Goal: Task Accomplishment & Management: Use online tool/utility

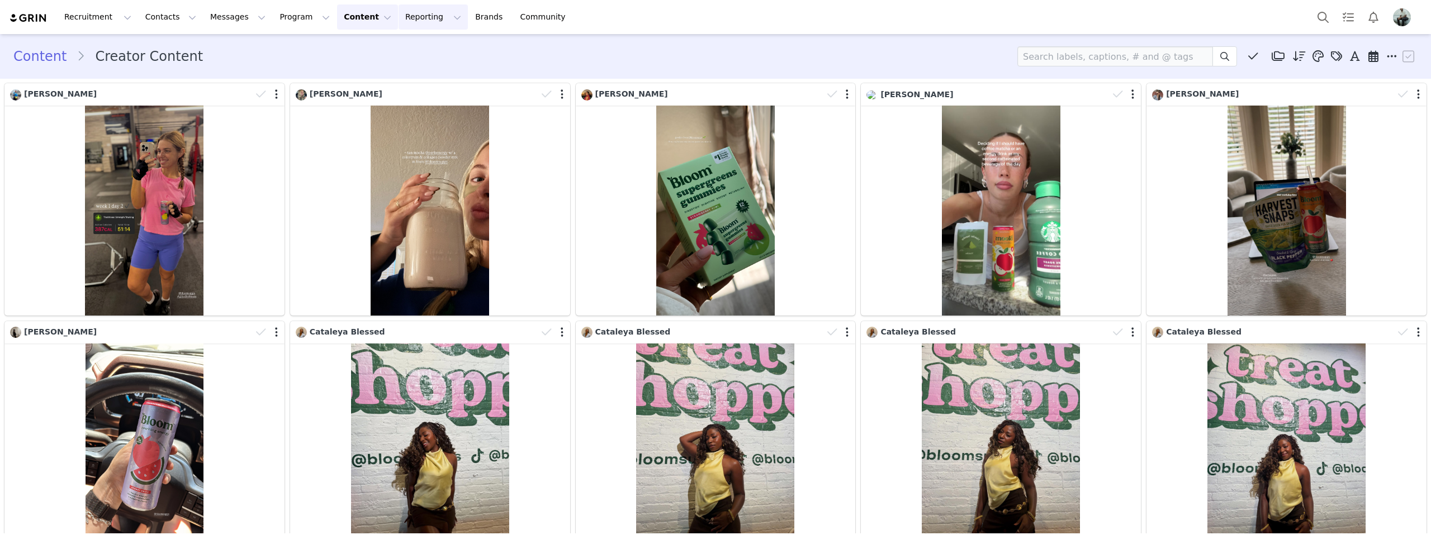
click at [407, 18] on button "Reporting Reporting" at bounding box center [433, 16] width 69 height 25
click at [399, 69] on p "Report Builder" at bounding box center [408, 70] width 56 height 12
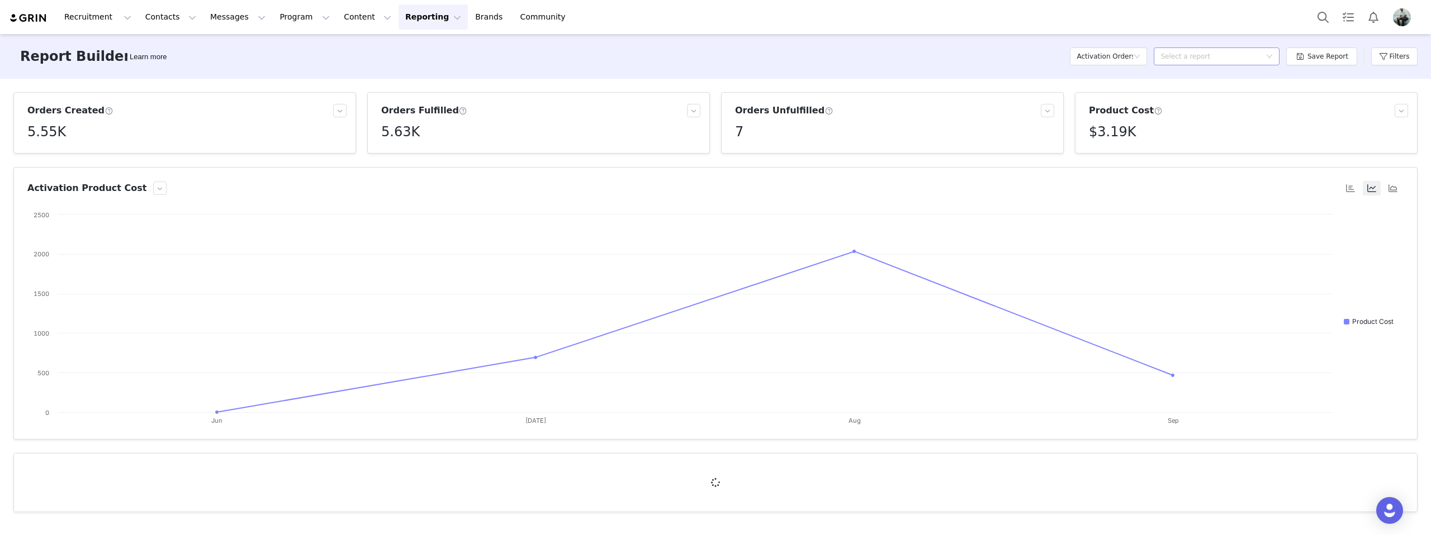
click at [1232, 53] on div "Select a report" at bounding box center [1210, 56] width 100 height 11
click at [1379, 54] on button "Filters" at bounding box center [1394, 57] width 46 height 18
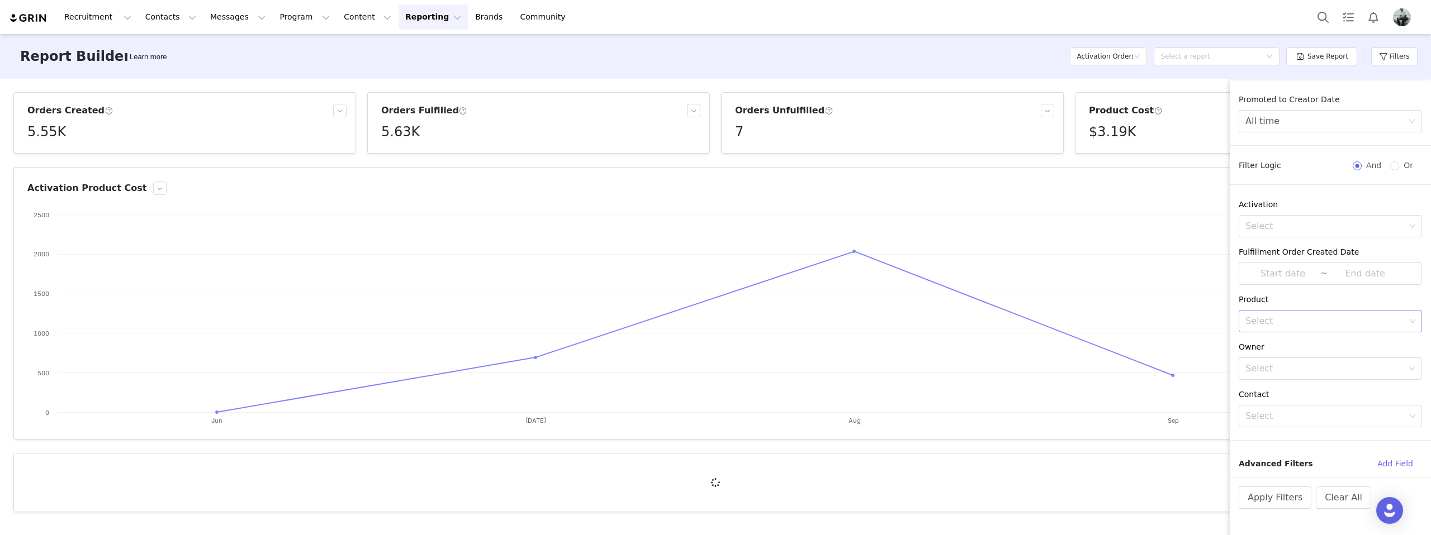
click at [1281, 326] on div "Select" at bounding box center [1325, 321] width 160 height 11
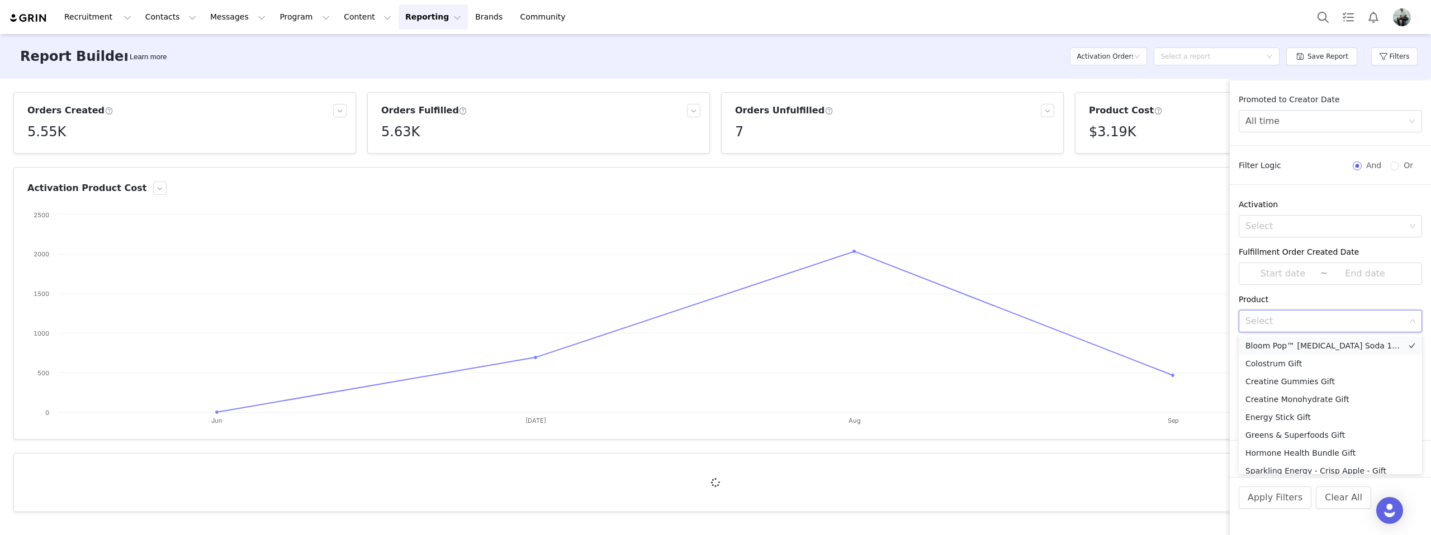
click at [1344, 344] on li "Bloom Pop™ Prebiotic Soda 12-Pack Gift" at bounding box center [1330, 346] width 183 height 18
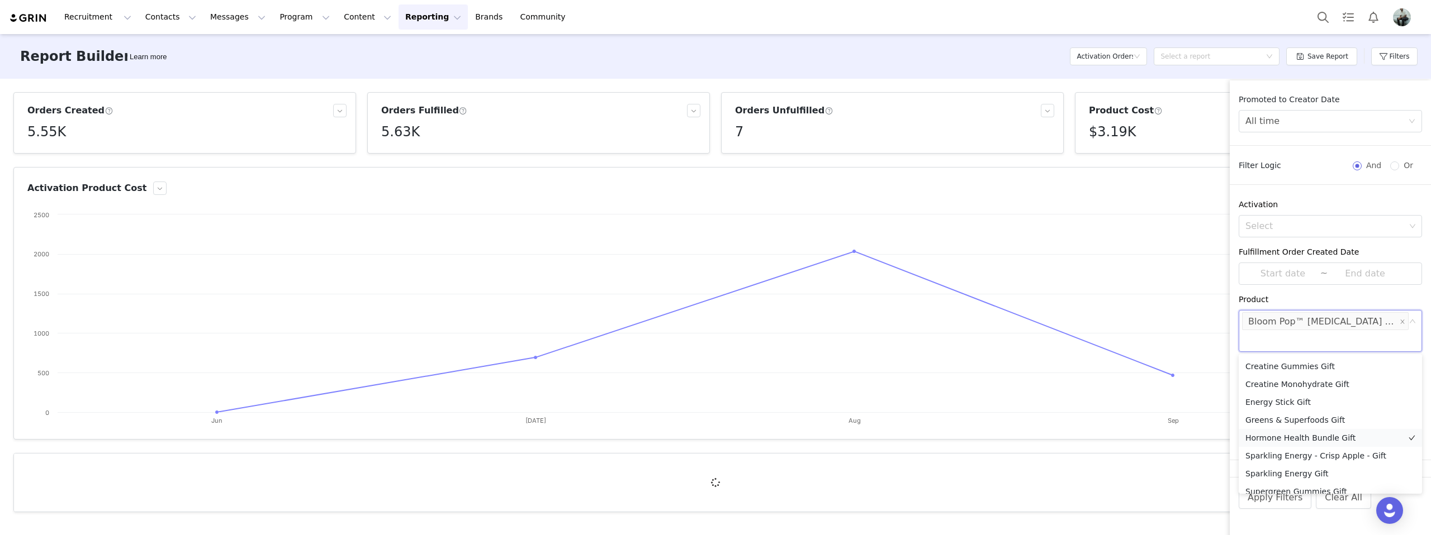
scroll to position [44, 0]
click at [1333, 452] on li "Sparkling Energy - Crisp Apple - Gift" at bounding box center [1330, 447] width 183 height 18
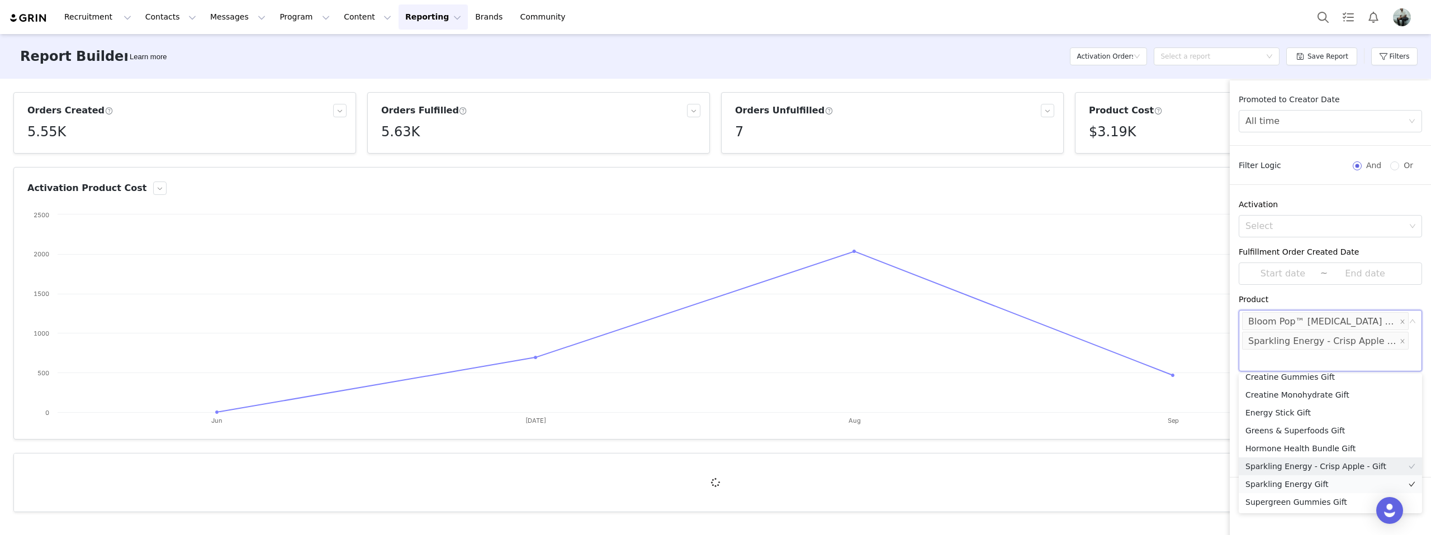
click at [1319, 483] on li "Sparkling Energy Gift" at bounding box center [1330, 485] width 183 height 18
click at [1313, 295] on div "Product" at bounding box center [1330, 300] width 183 height 12
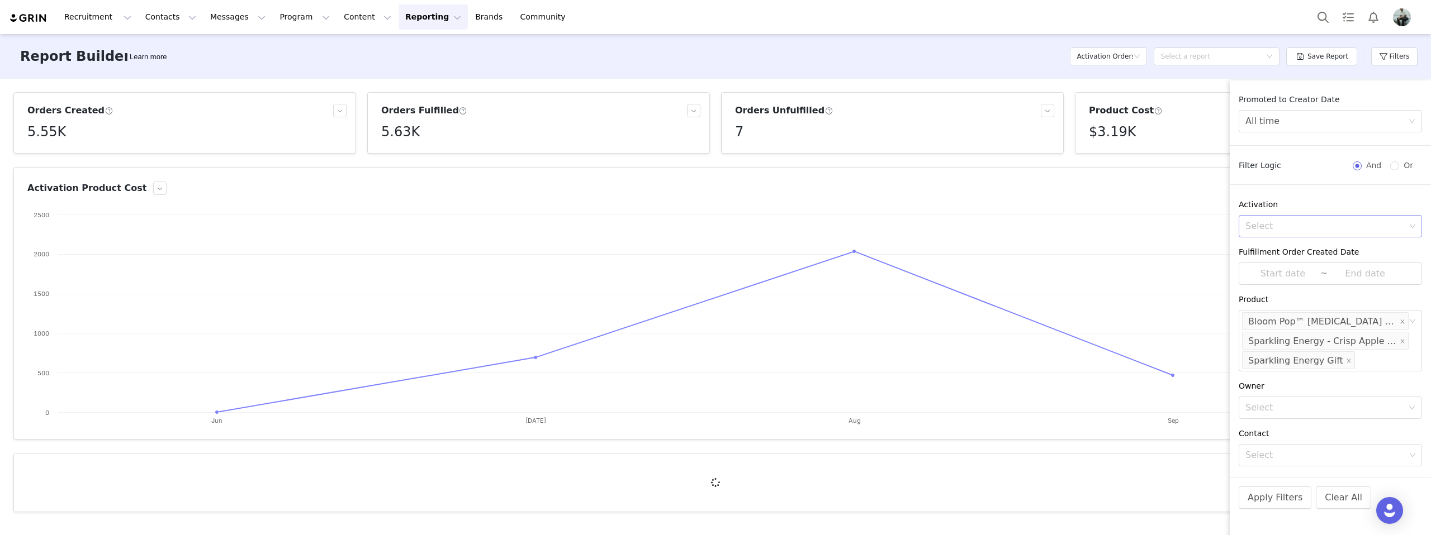
click at [1396, 224] on div "Select" at bounding box center [1325, 226] width 160 height 11
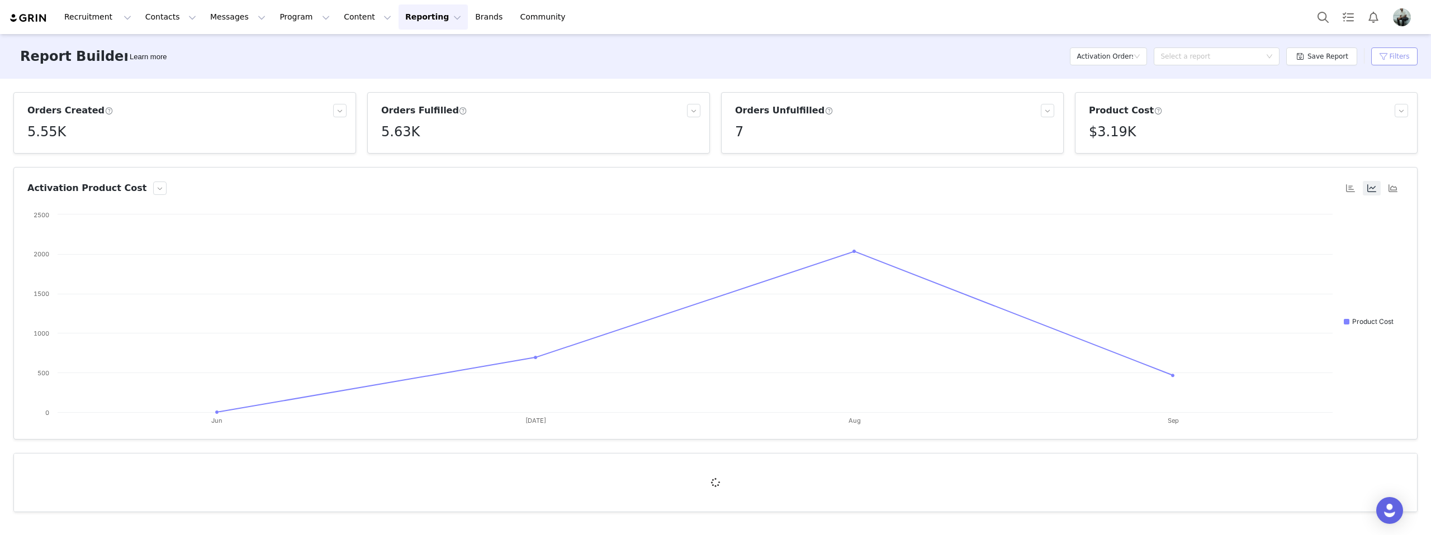
click at [1387, 51] on button "Filters" at bounding box center [1394, 57] width 46 height 18
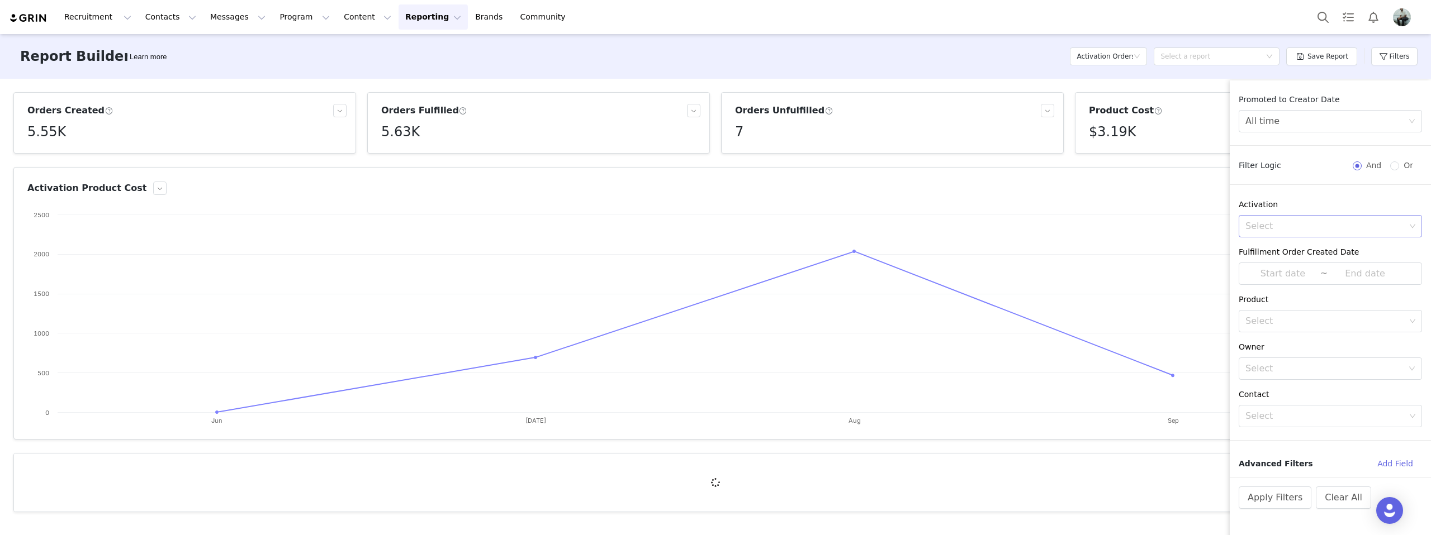
click at [1298, 224] on div "Select" at bounding box center [1325, 226] width 160 height 11
click at [1339, 297] on div "Bloom Pop PR Archived" at bounding box center [1340, 298] width 117 height 30
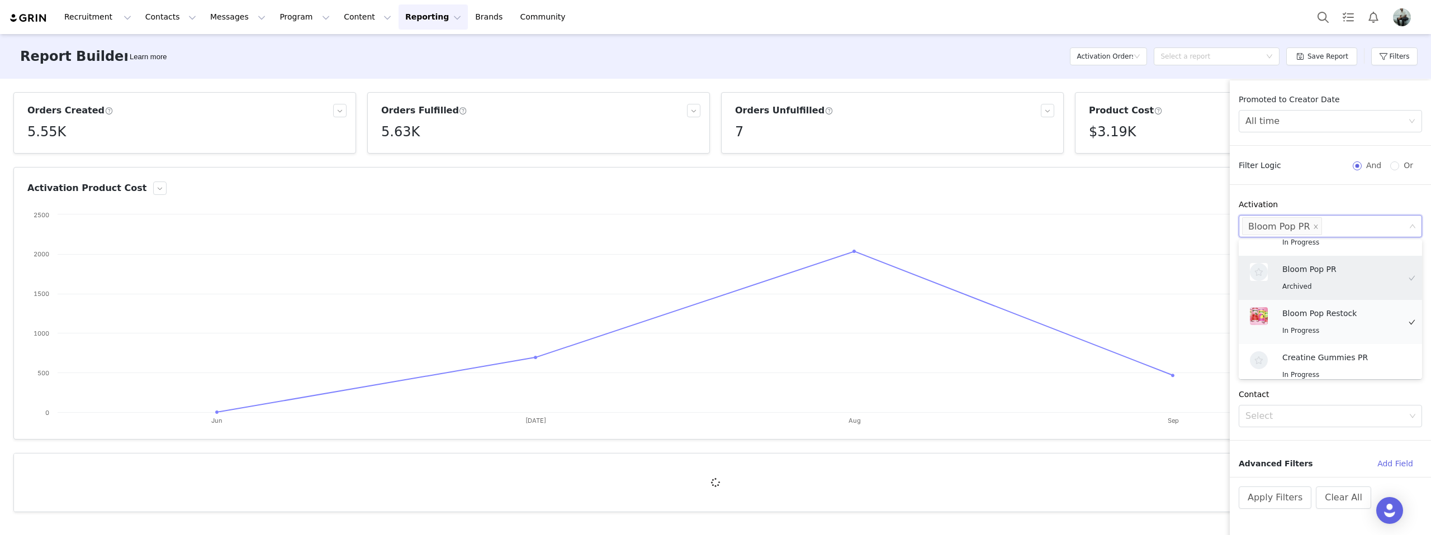
click at [1349, 315] on p "Bloom Pop Restock" at bounding box center [1340, 313] width 117 height 12
click at [1339, 316] on p "Intro Gifting - Bloom Pop" at bounding box center [1340, 317] width 117 height 12
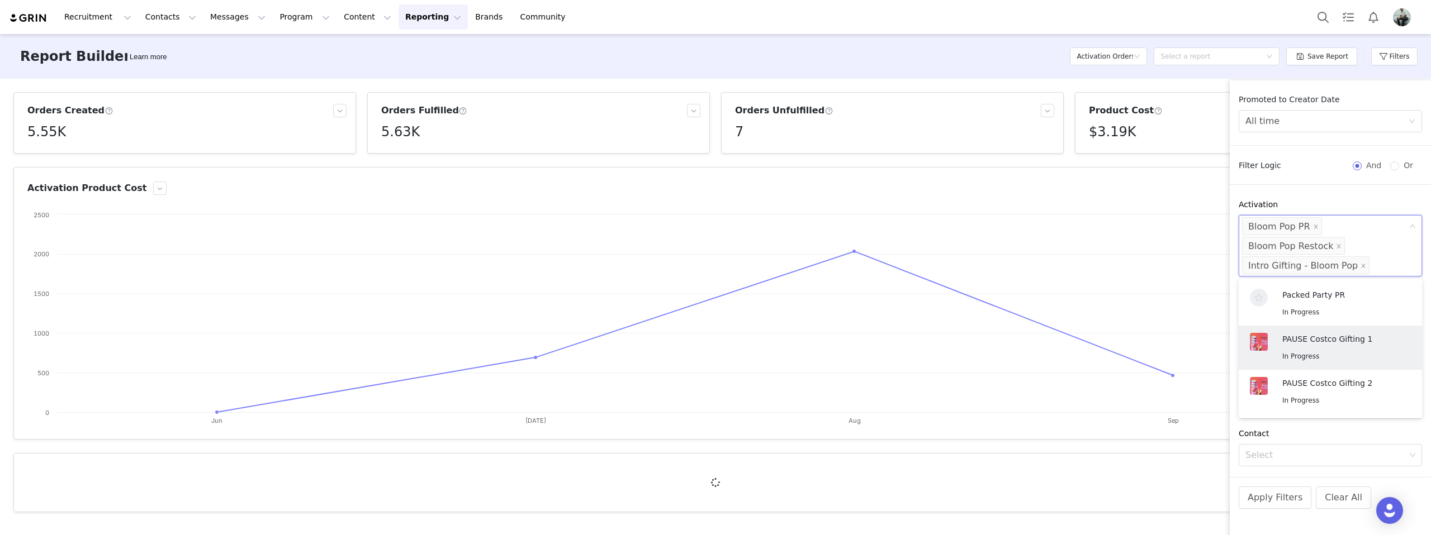
scroll to position [708, 0]
click at [1338, 335] on p "PAUSE Costco Gifting 1" at bounding box center [1340, 337] width 117 height 12
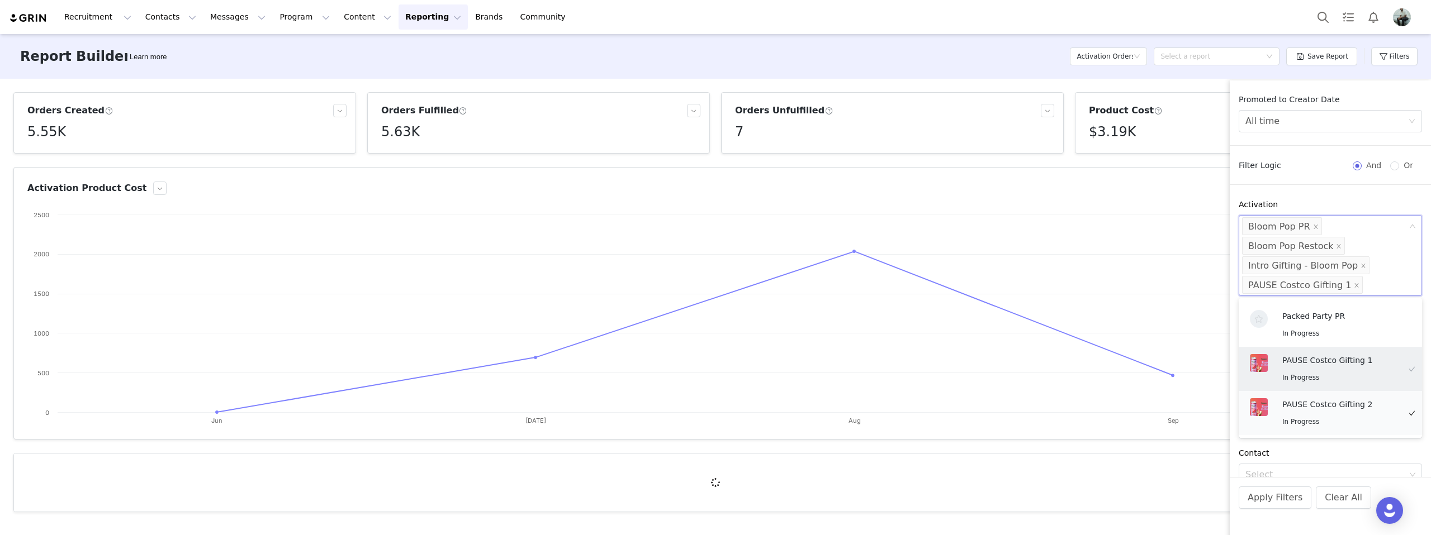
click at [1341, 404] on p "PAUSE Costco Gifting 2" at bounding box center [1340, 405] width 117 height 12
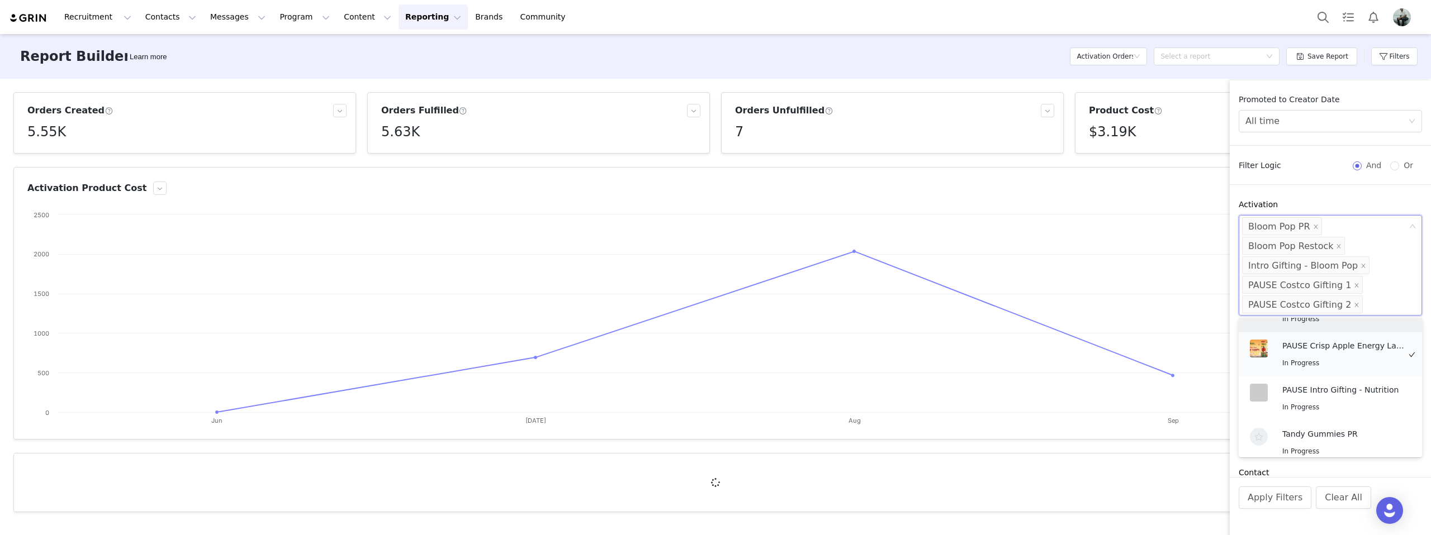
click at [1336, 344] on p "PAUSE Crisp Apple Energy Launch" at bounding box center [1343, 346] width 123 height 12
click at [1336, 398] on p "Intro Gifting - Energy" at bounding box center [1340, 398] width 117 height 12
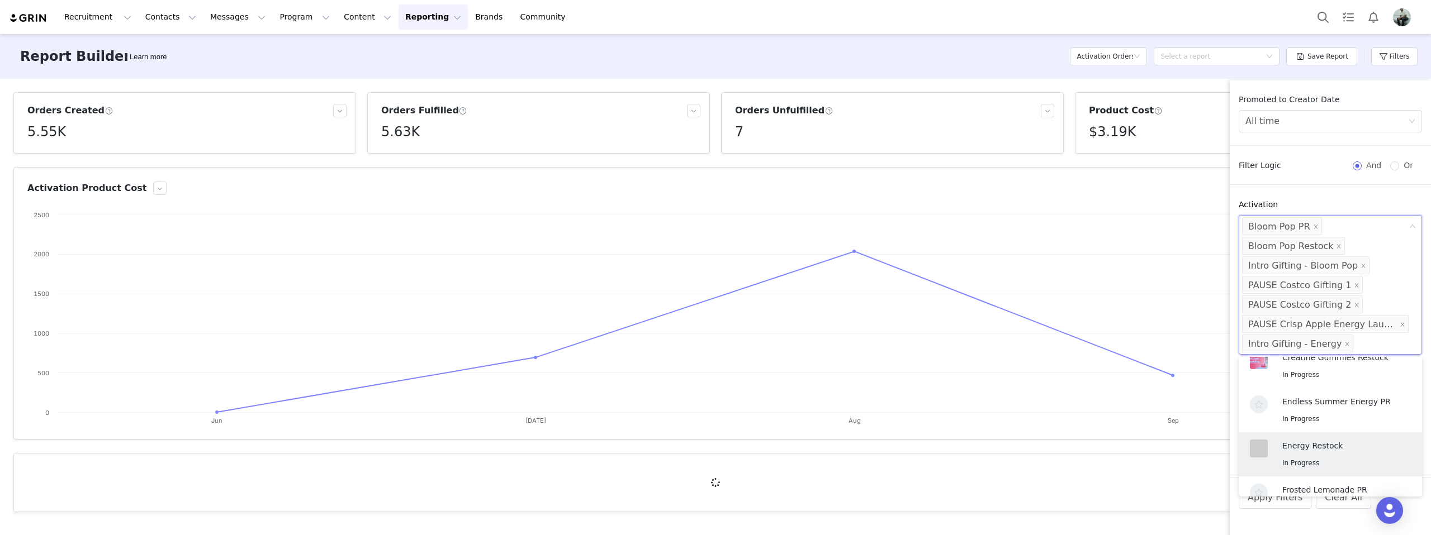
scroll to position [183, 0]
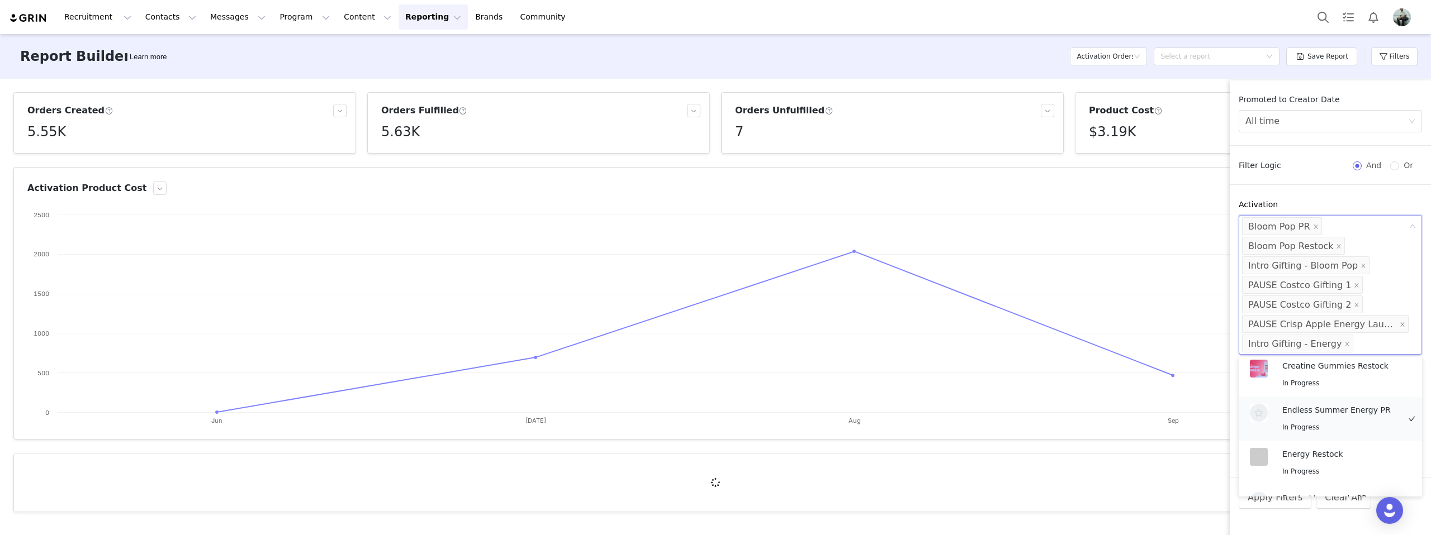
click at [1338, 415] on div "Endless Summer Energy PR In Progress" at bounding box center [1340, 419] width 117 height 30
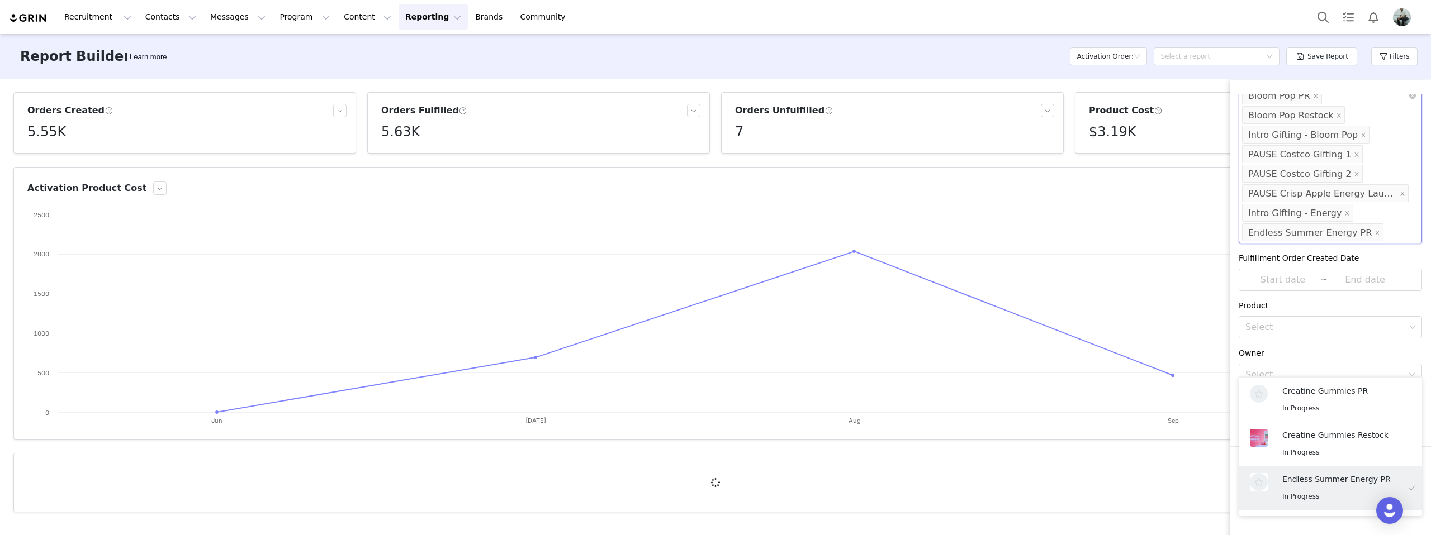
scroll to position [132, 0]
click at [1321, 327] on div "Select" at bounding box center [1325, 325] width 160 height 11
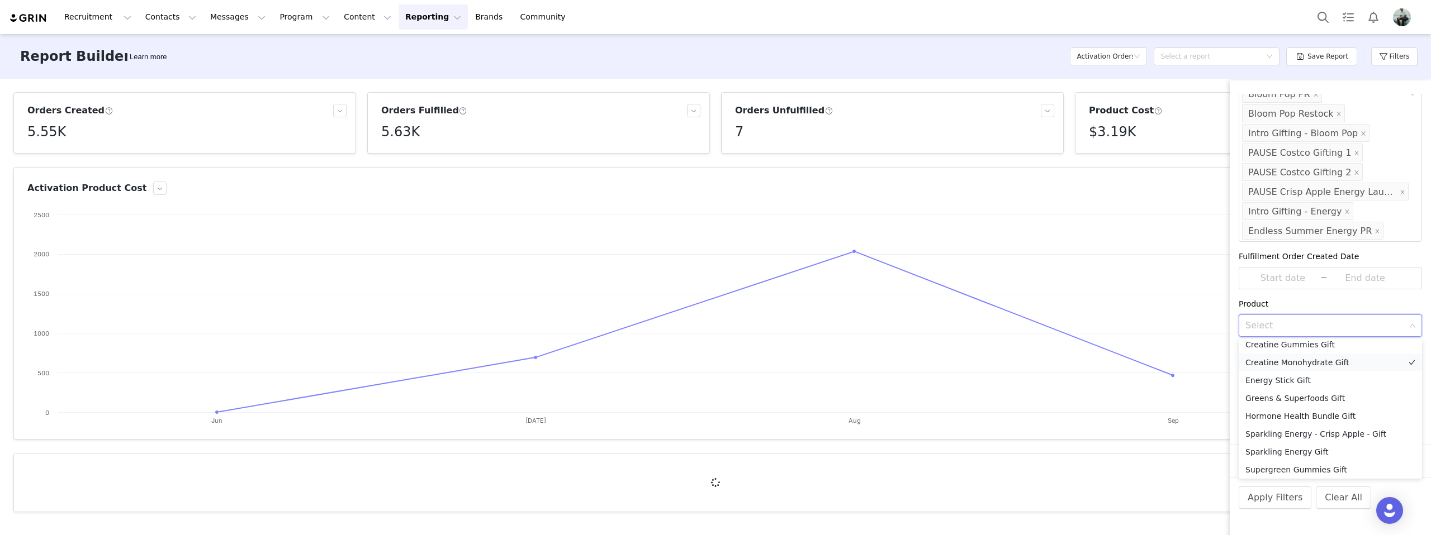
scroll to position [44, 0]
click at [1288, 301] on div "Product" at bounding box center [1330, 304] width 183 height 12
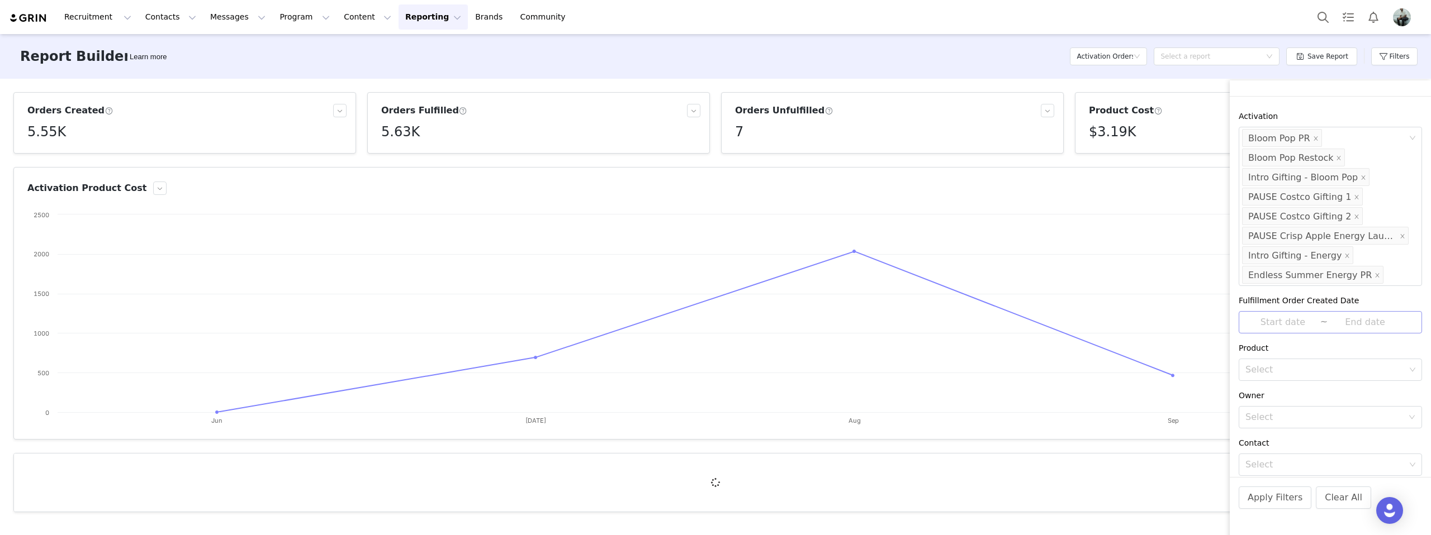
scroll to position [0, 0]
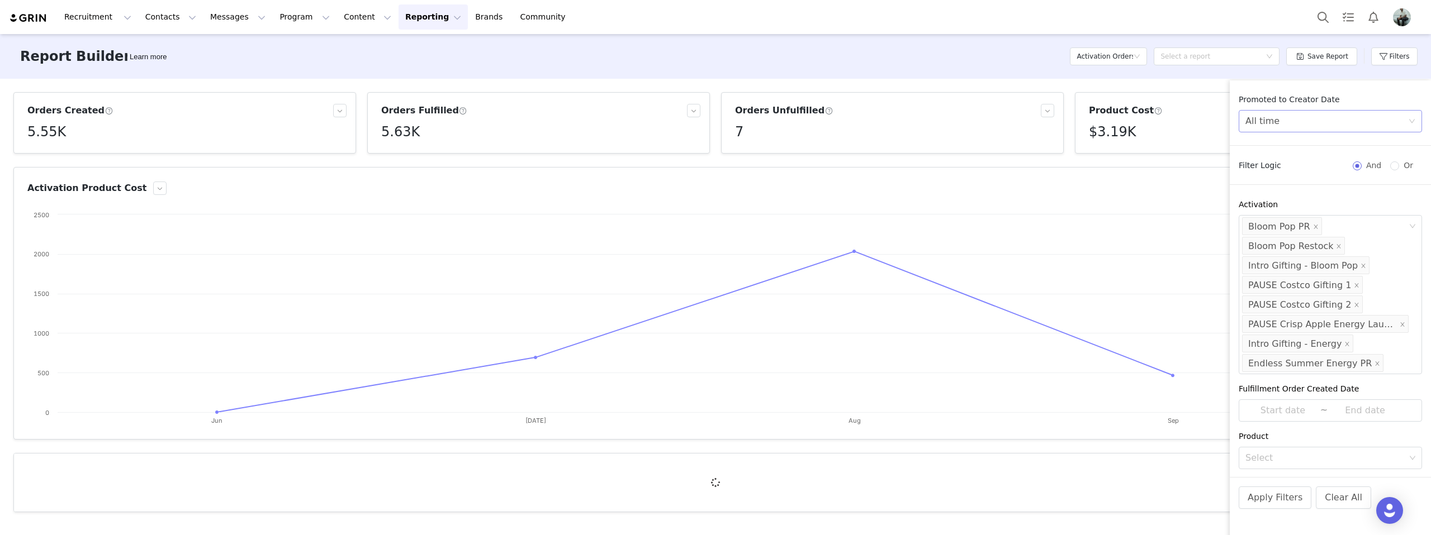
click at [1311, 116] on div "All time" at bounding box center [1326, 121] width 163 height 21
click at [1297, 163] on li "Last 7 Days" at bounding box center [1330, 164] width 183 height 18
click at [1278, 501] on button "Apply Filters" at bounding box center [1275, 498] width 73 height 22
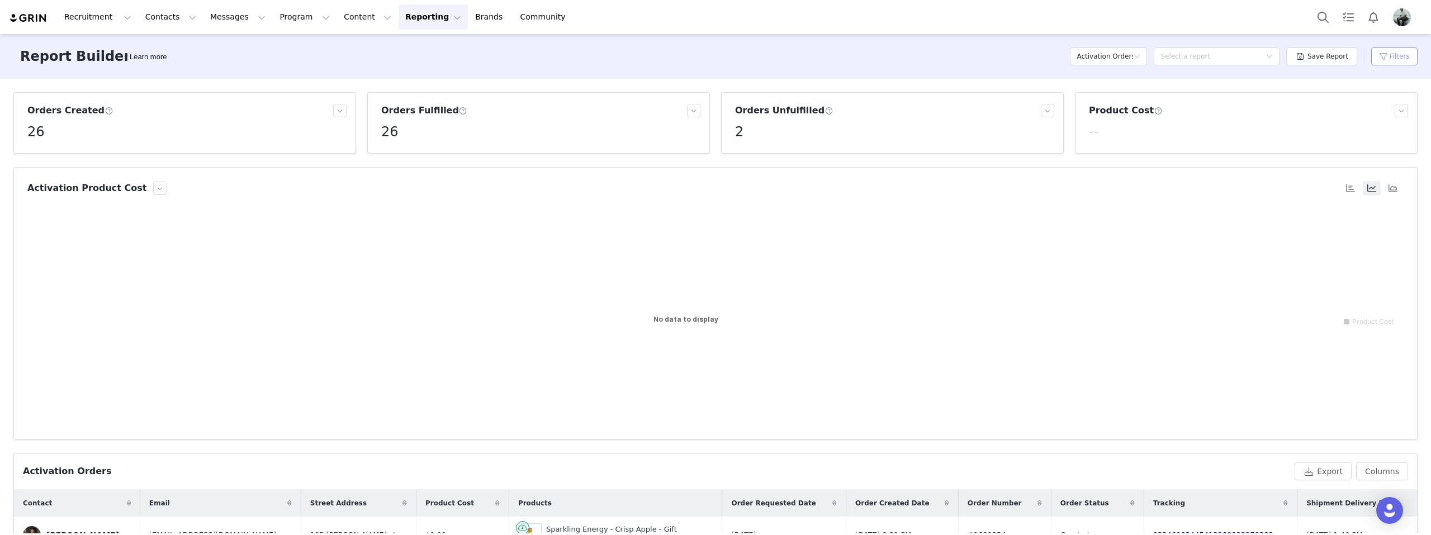
click at [1390, 53] on button "Filters" at bounding box center [1394, 57] width 46 height 18
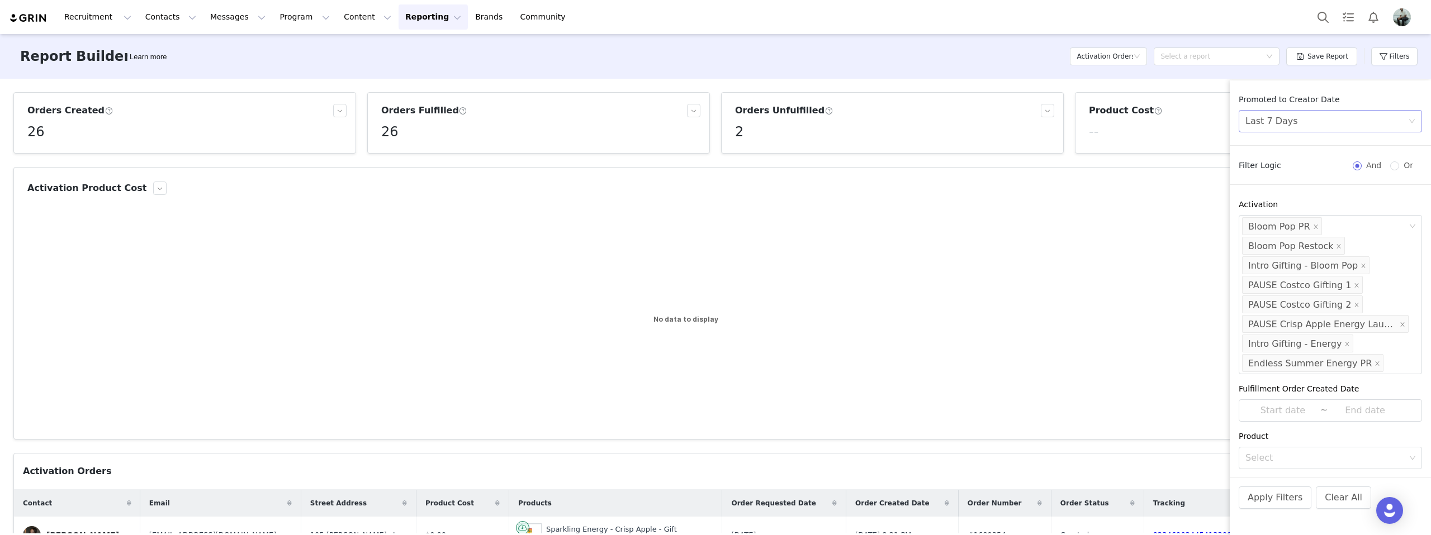
click at [1379, 116] on div "Last 7 Days" at bounding box center [1326, 121] width 163 height 21
click at [1325, 147] on li "All time" at bounding box center [1330, 146] width 183 height 18
click at [1262, 501] on button "Apply Filters" at bounding box center [1275, 498] width 73 height 22
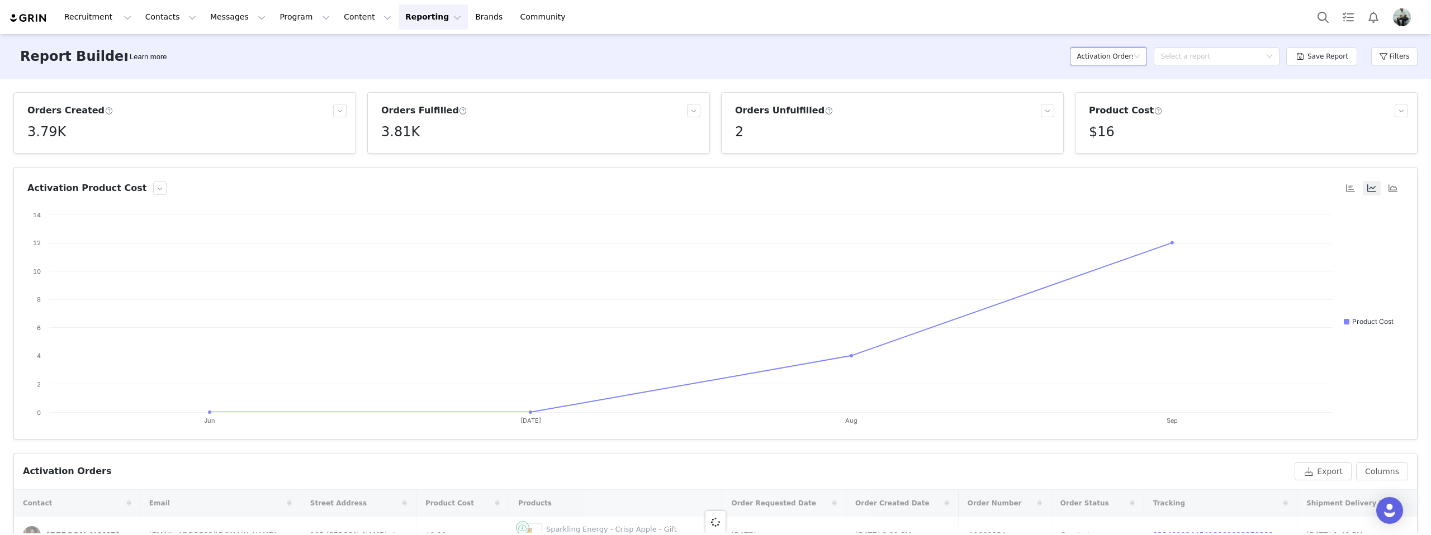
click at [1083, 53] on h5 "Activation Orders" at bounding box center [1105, 56] width 56 height 17
click at [1092, 98] on h5 "Content" at bounding box center [1111, 97] width 64 height 12
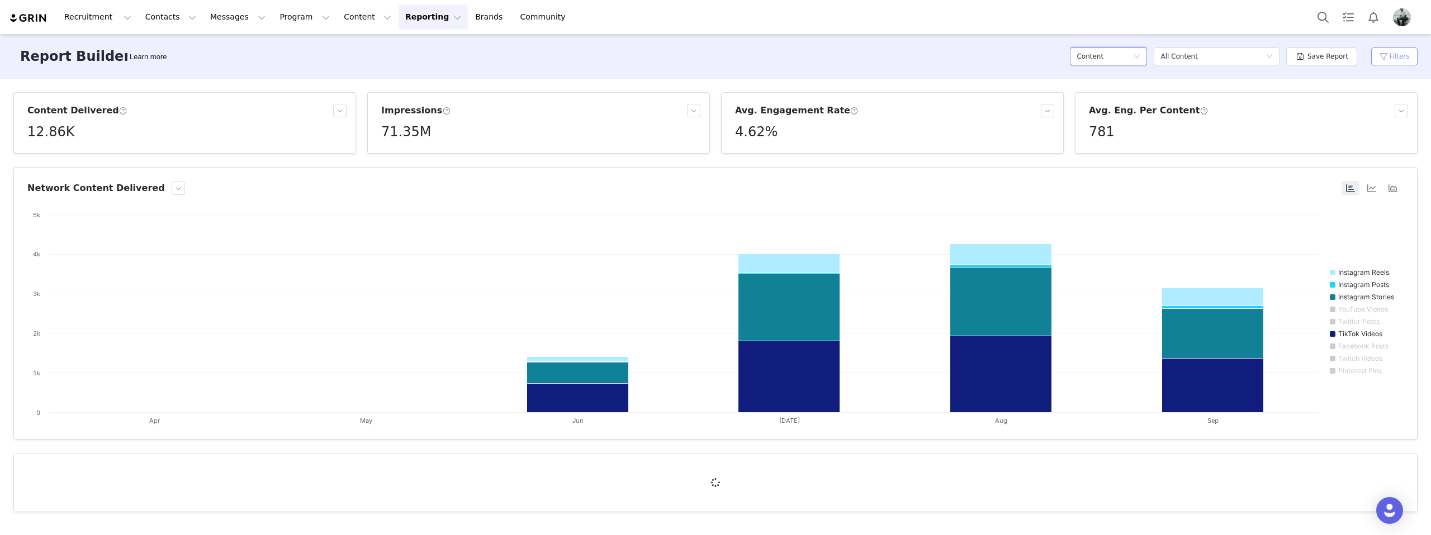
click at [1399, 51] on button "Filters" at bounding box center [1394, 57] width 46 height 18
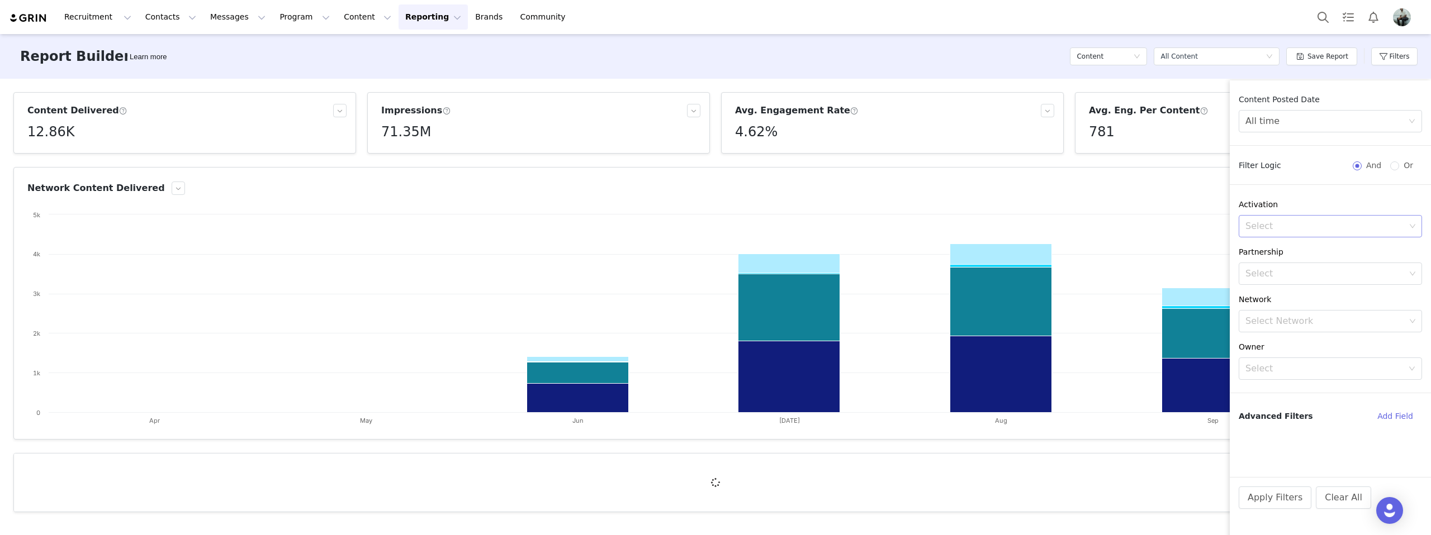
click at [1372, 227] on div "Select" at bounding box center [1325, 226] width 160 height 11
click at [1369, 274] on div "In Progress" at bounding box center [1343, 272] width 123 height 13
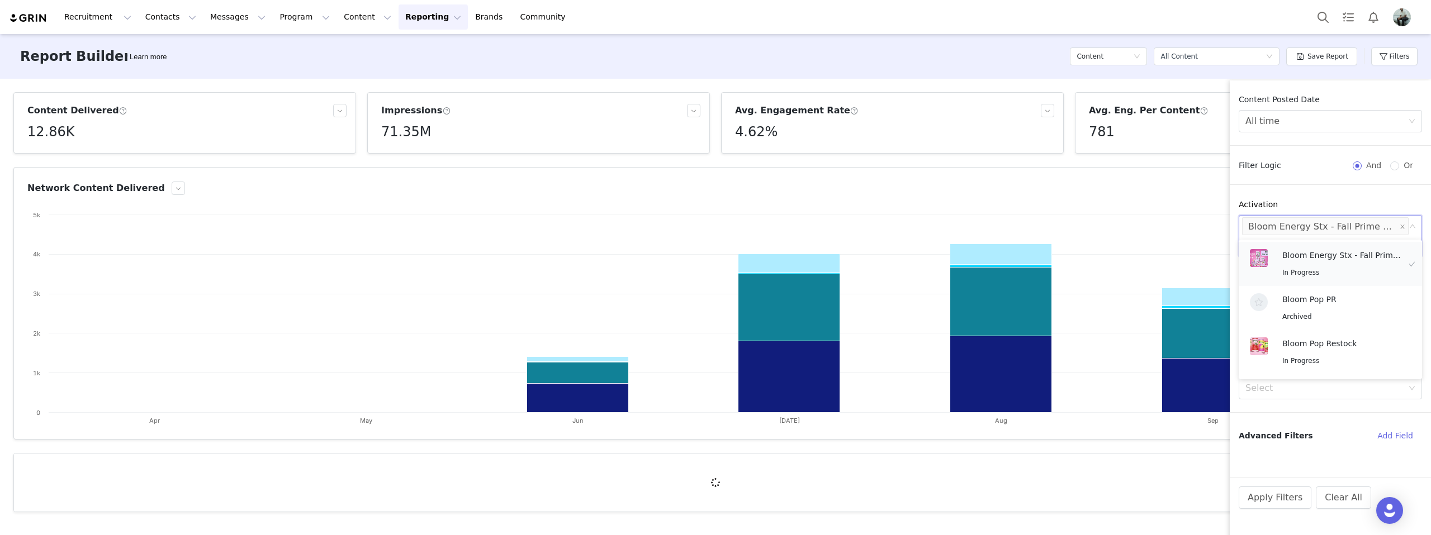
click at [1363, 257] on p "Bloom Energy Stx - Fall Prime Day" at bounding box center [1343, 255] width 123 height 12
click at [1348, 297] on p "Bloom Pop PR" at bounding box center [1340, 299] width 117 height 12
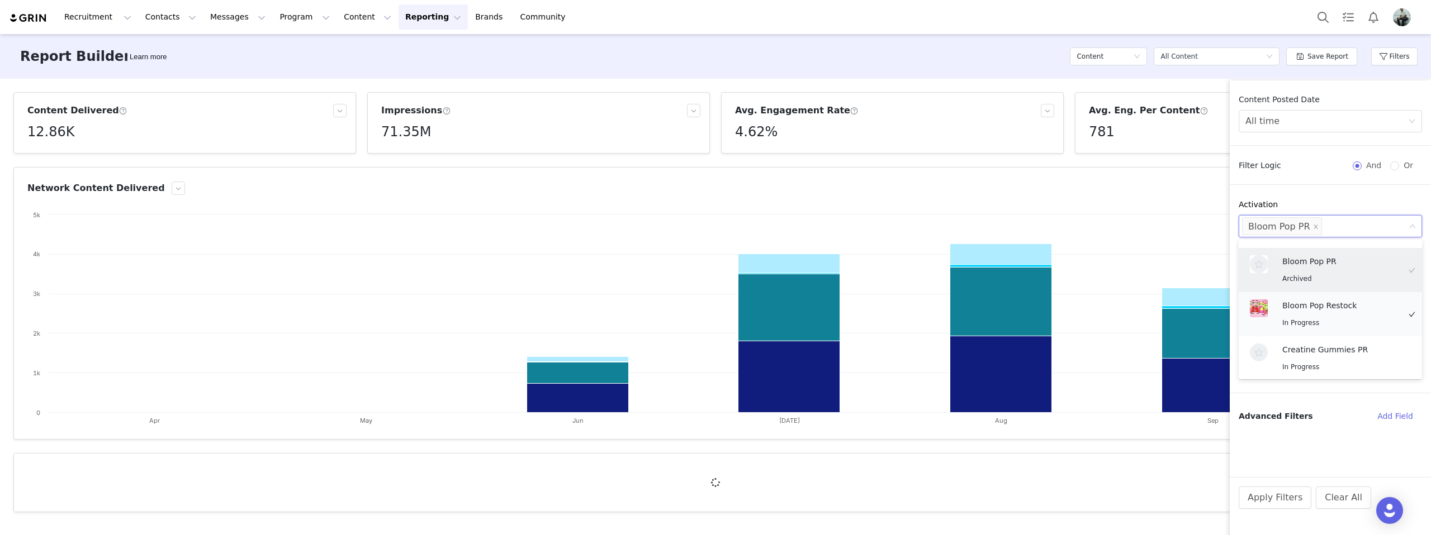
click at [1344, 314] on div "Bloom Pop Restock In Progress" at bounding box center [1340, 315] width 117 height 30
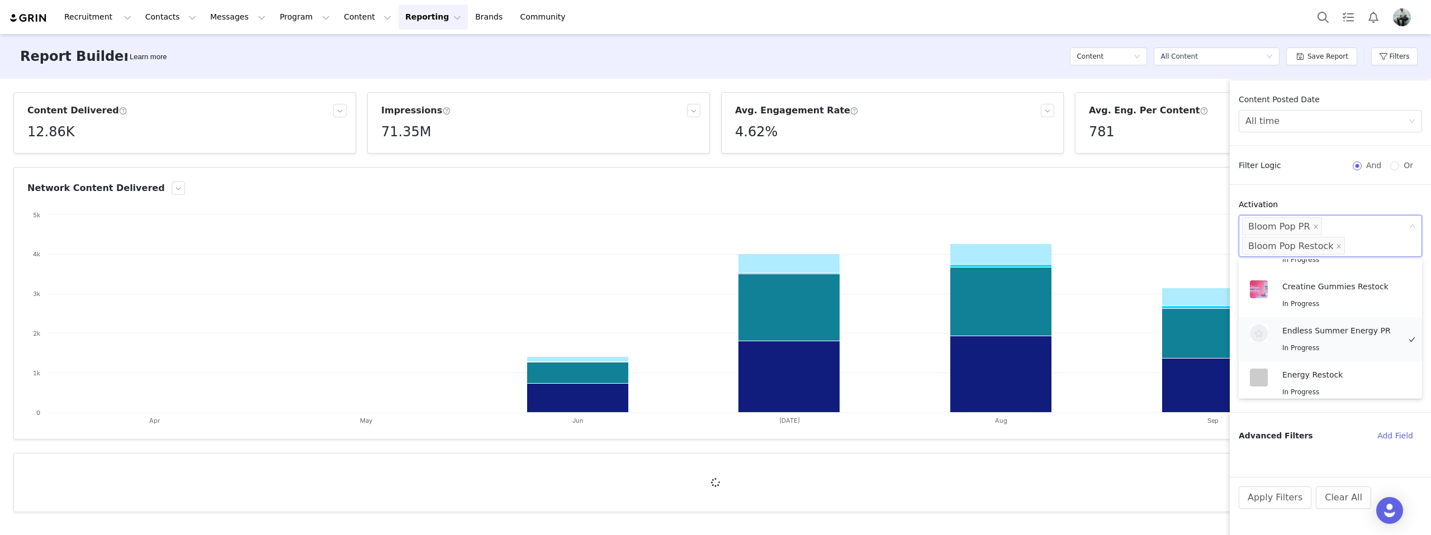
click at [1336, 333] on p "Endless Summer Energy PR" at bounding box center [1340, 331] width 117 height 12
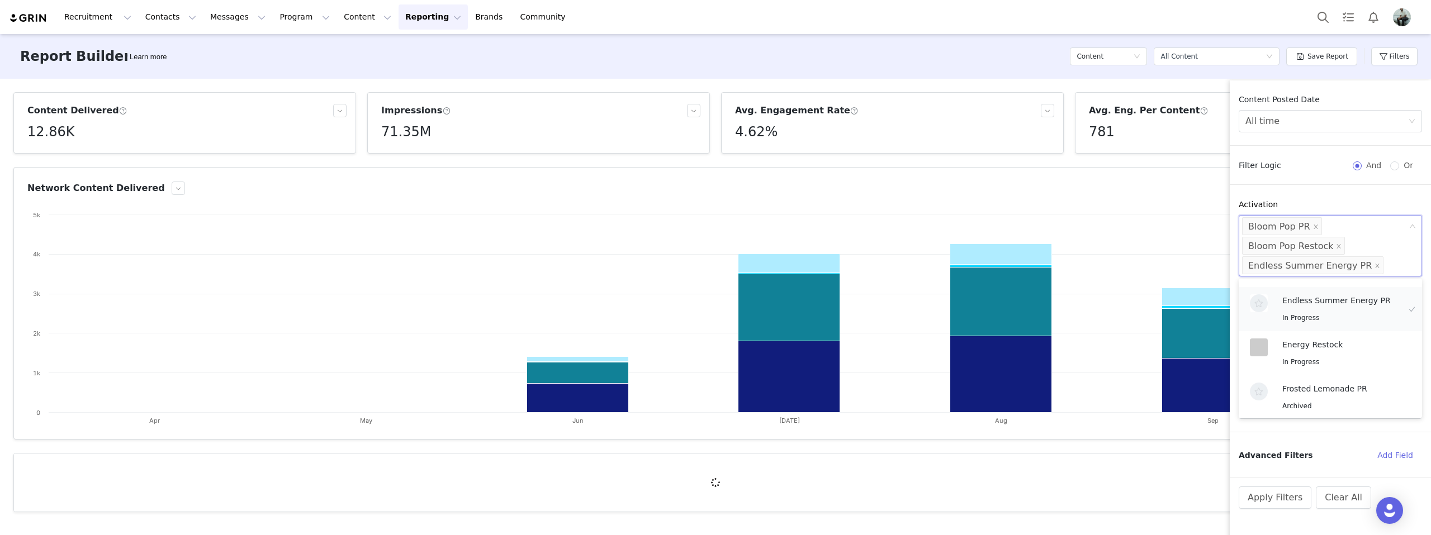
scroll to position [248, 0]
click at [1346, 319] on p "Intro Gifting - Bloom Pop" at bounding box center [1340, 317] width 117 height 12
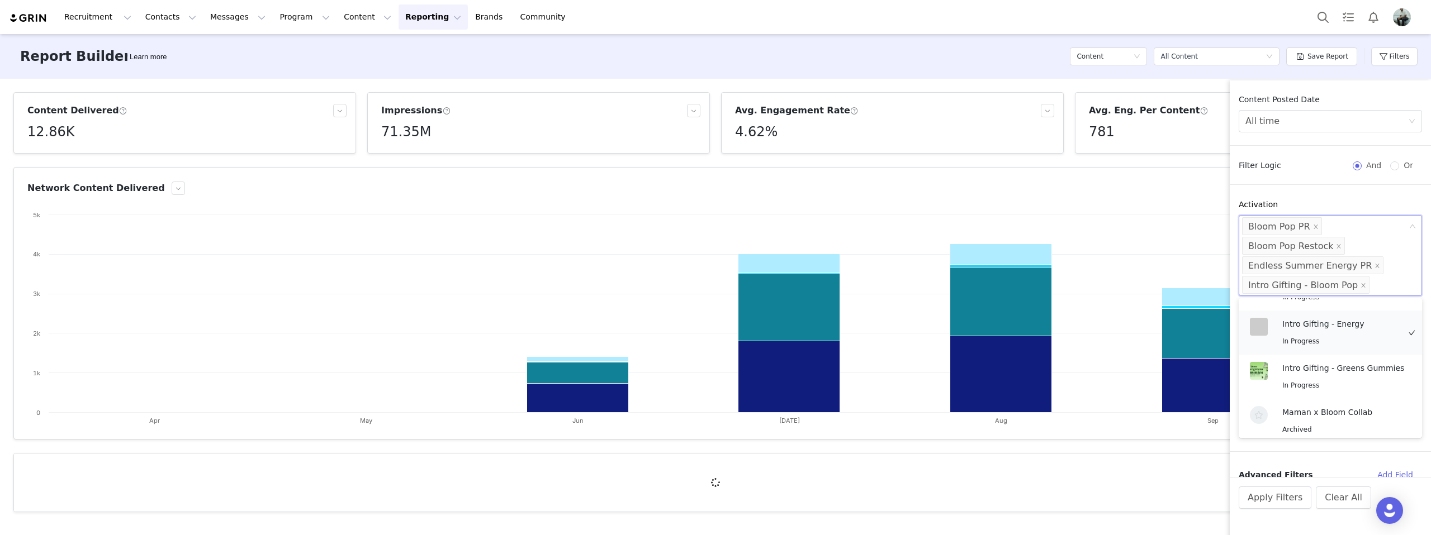
click at [1344, 326] on p "Intro Gifting - Energy" at bounding box center [1340, 324] width 117 height 12
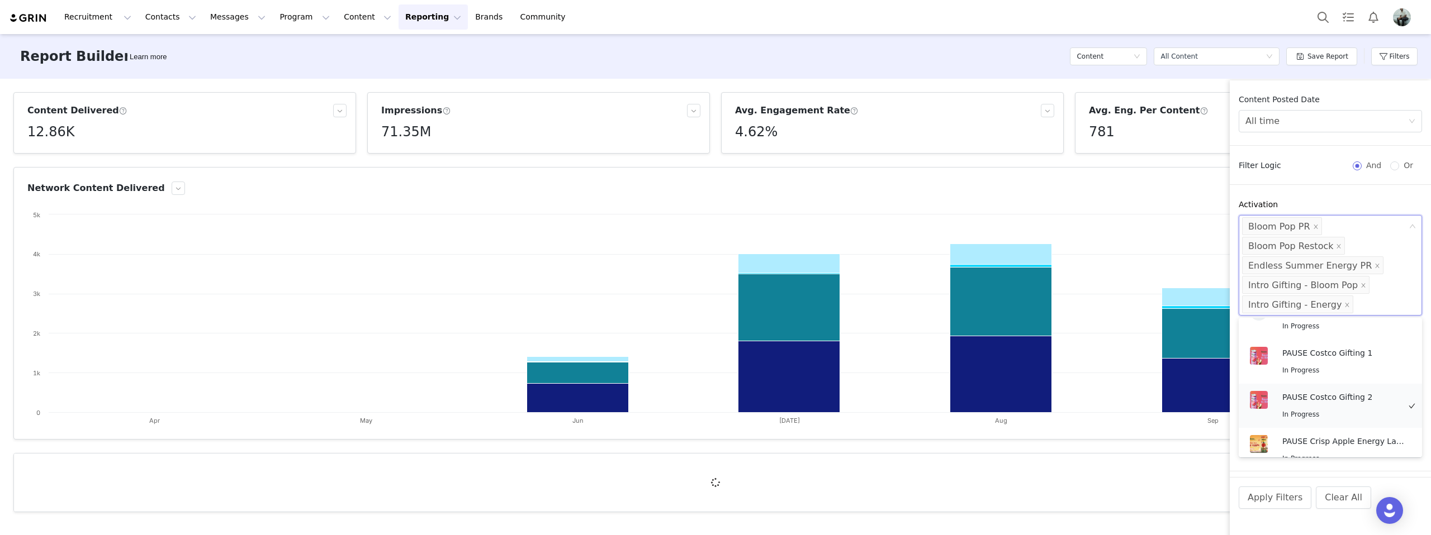
scroll to position [710, 0]
click at [1339, 377] on div "PAUSE Costco Gifting 1 In Progress" at bounding box center [1340, 383] width 117 height 30
click at [1336, 436] on p "PAUSE Costco Gifting 2" at bounding box center [1340, 438] width 117 height 12
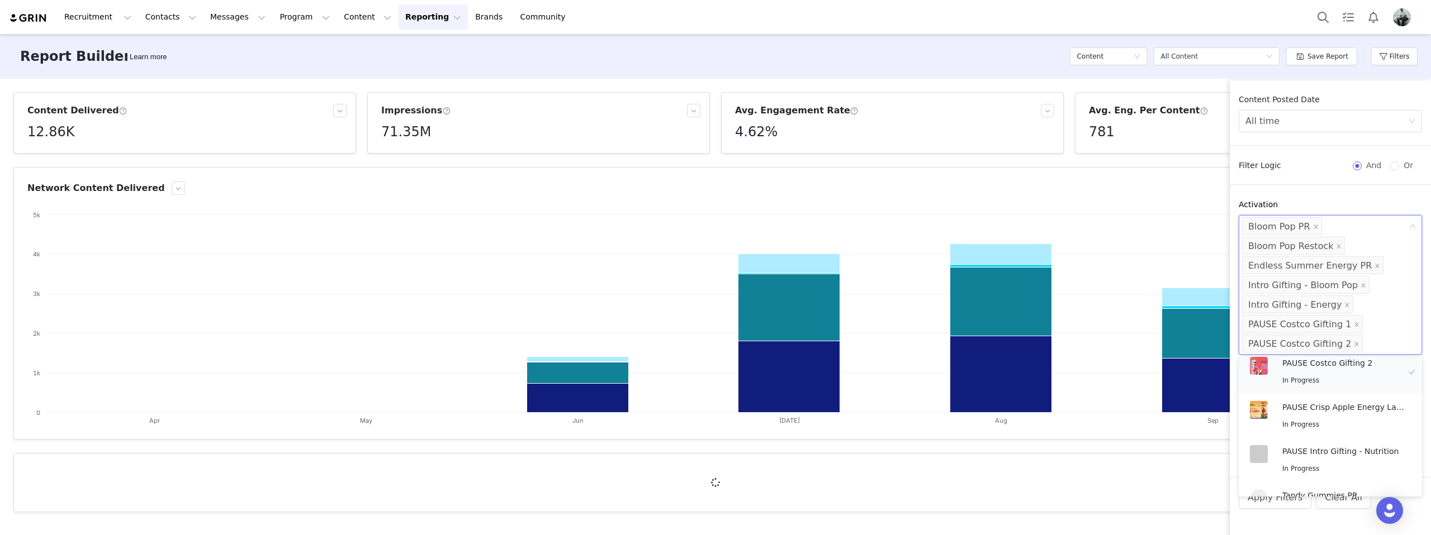
scroll to position [819, 0]
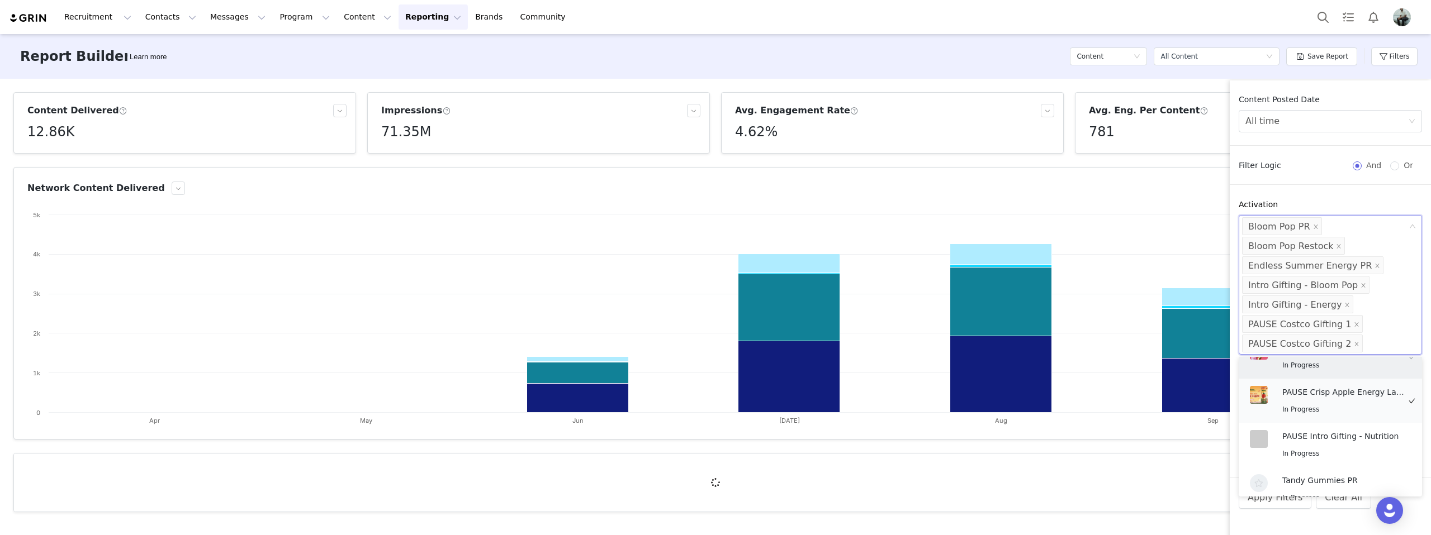
click at [1330, 393] on div "PAUSE Crisp Apple Energy Launch In Progress" at bounding box center [1343, 401] width 123 height 30
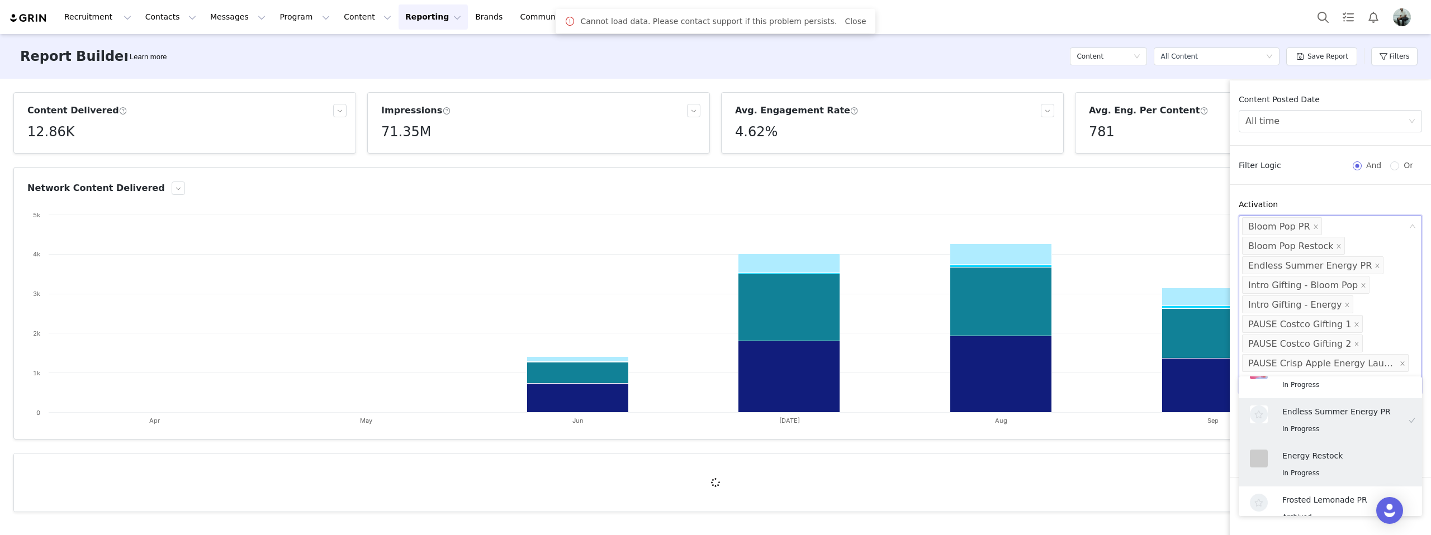
scroll to position [200, 0]
click at [1344, 463] on div "Energy Restock In Progress" at bounding box center [1340, 467] width 117 height 30
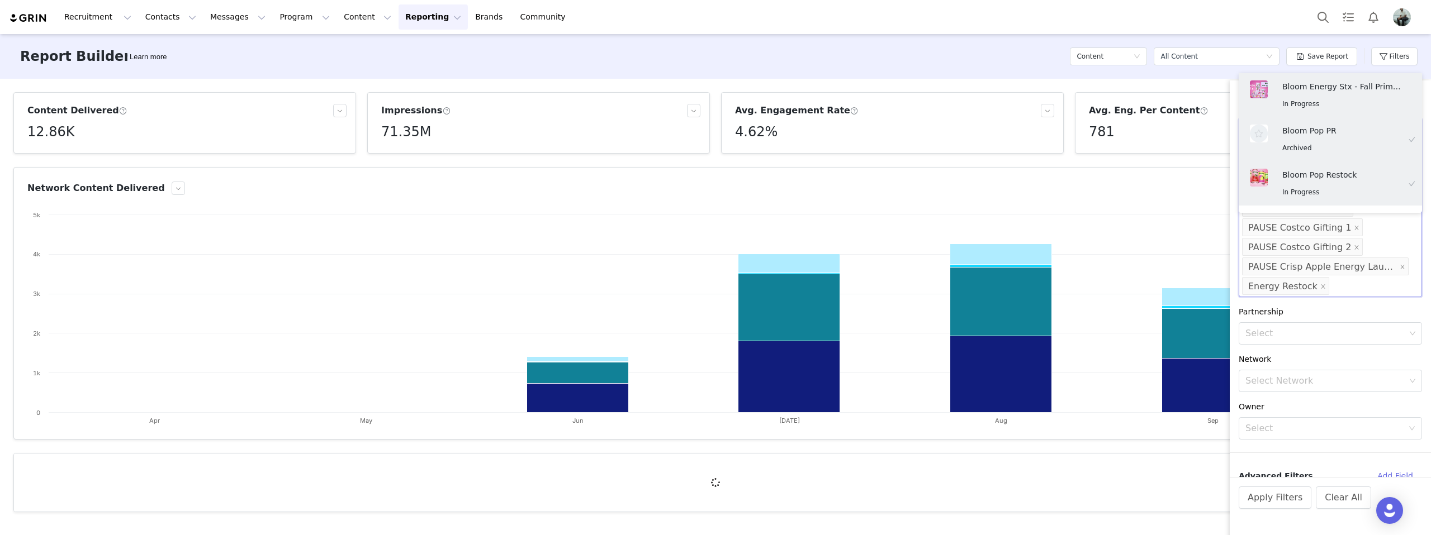
scroll to position [105, 0]
click at [1329, 331] on div "Select" at bounding box center [1326, 325] width 168 height 21
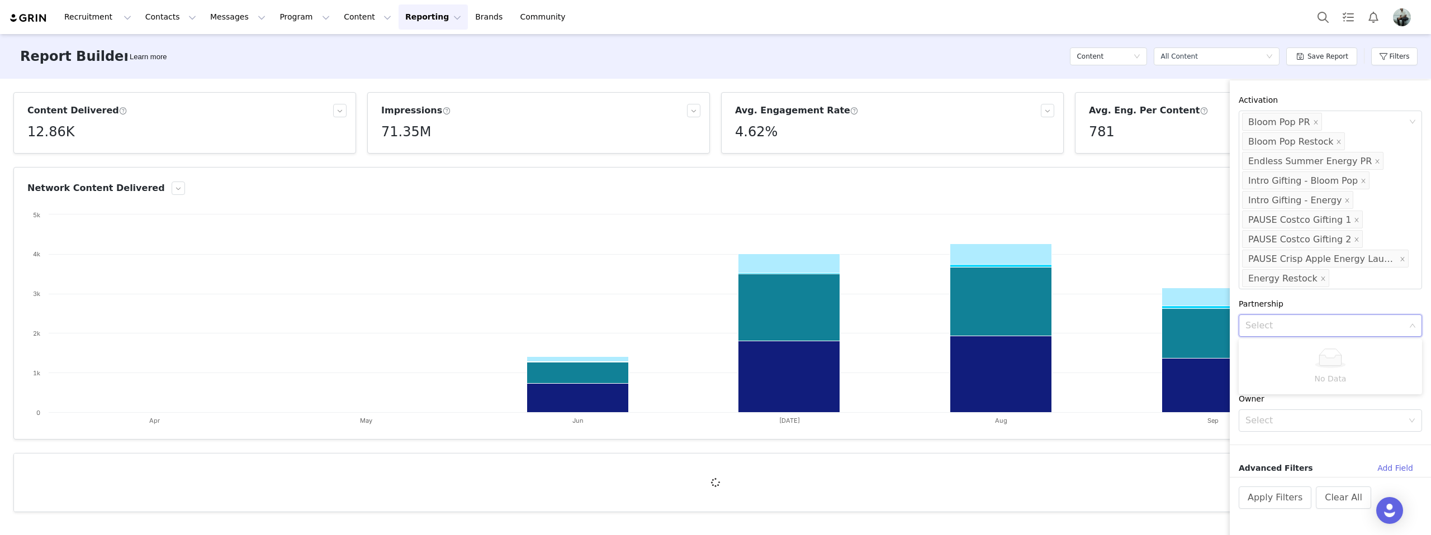
click at [1329, 302] on div "Partnership" at bounding box center [1330, 304] width 183 height 12
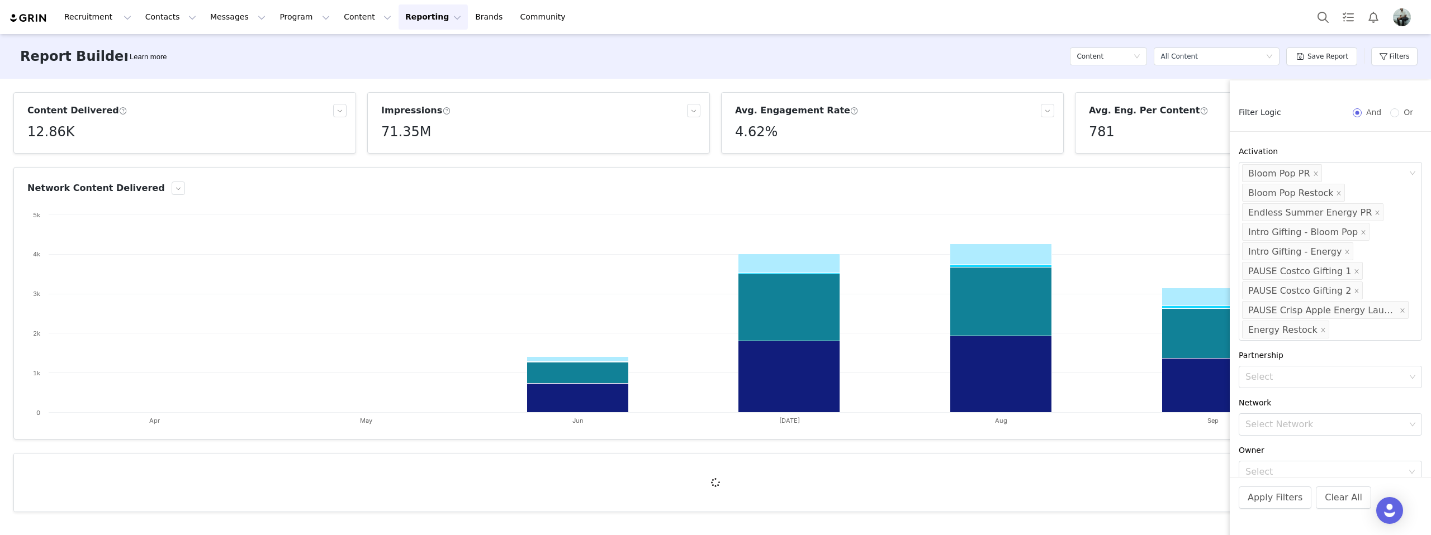
scroll to position [0, 0]
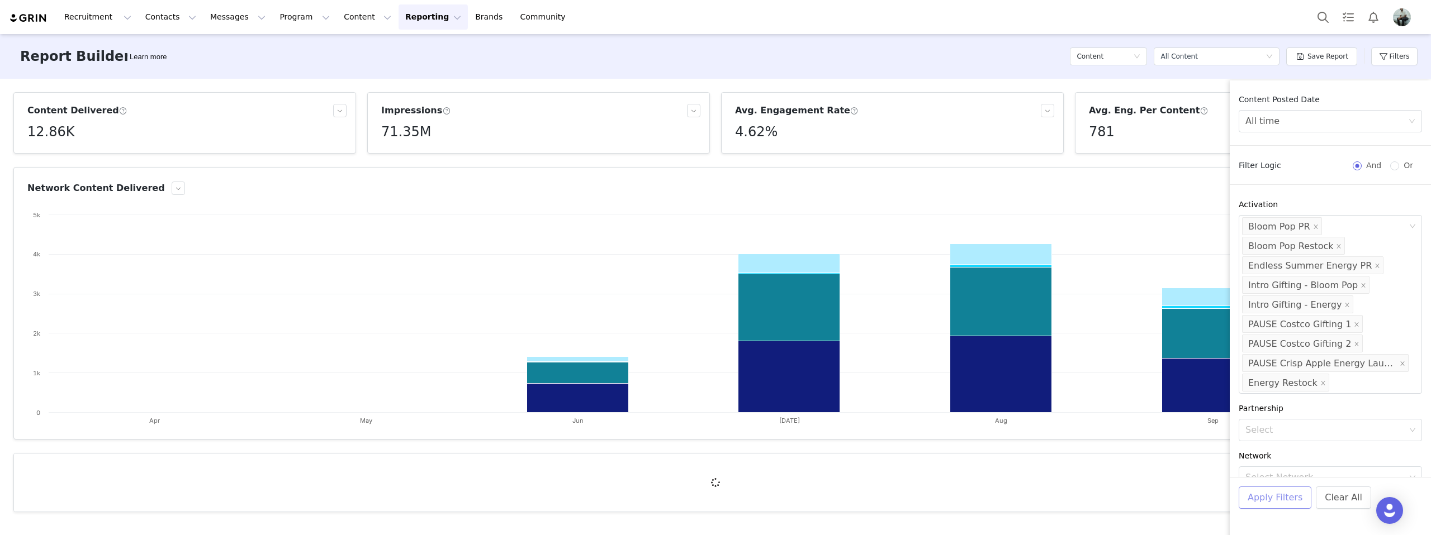
click at [1272, 504] on button "Apply Filters" at bounding box center [1275, 498] width 73 height 22
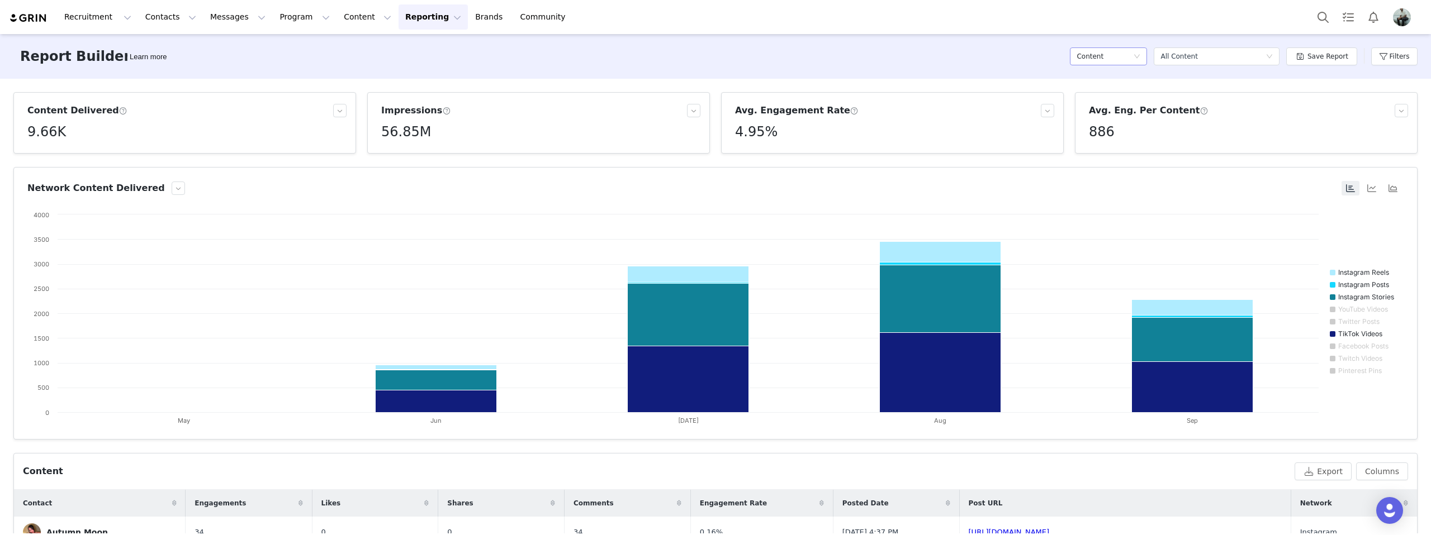
click at [1126, 54] on div "Content" at bounding box center [1105, 56] width 56 height 17
click at [1129, 37] on div "Report Builder Learn more Content Select a report All Content Save Report Filte…" at bounding box center [715, 56] width 1431 height 45
